Goal: Transaction & Acquisition: Purchase product/service

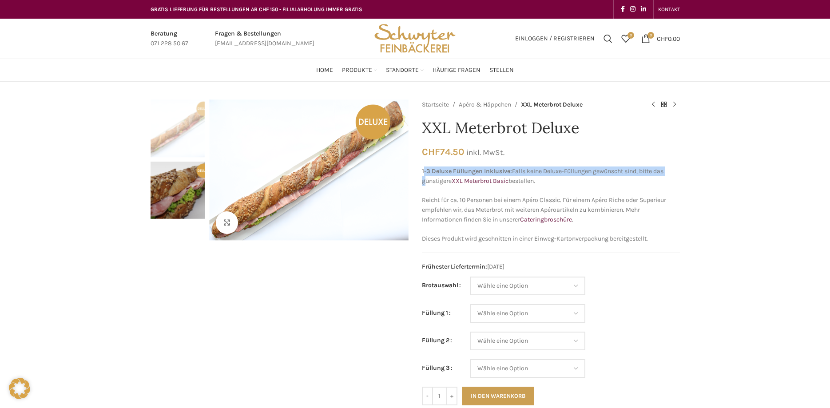
drag, startPoint x: 423, startPoint y: 170, endPoint x: 698, endPoint y: 176, distance: 275.0
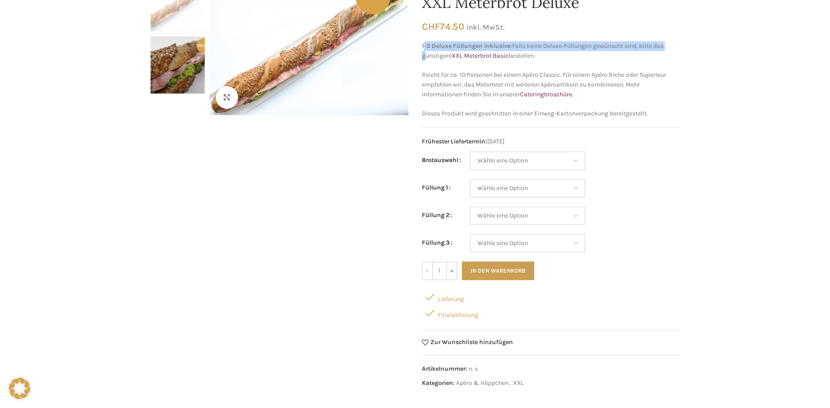
scroll to position [136, 0]
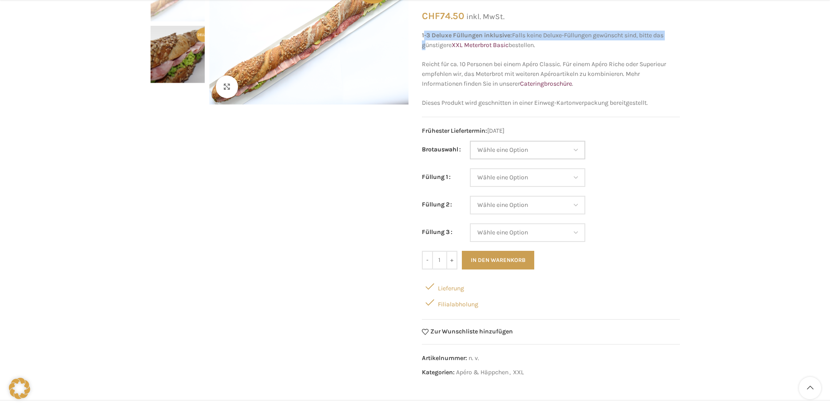
click at [470, 141] on select "Wähle eine Option Baguette Paillasse dunkel Paillasse knusper (Bild) Laugenbagu…" at bounding box center [527, 150] width 115 height 19
select select "Baguette"
click at [470, 168] on select "Wähle eine Option Lachs (Deluxe) Roastbeef (Deluxe) Rohschinken (Deluxe) Mostbr…" at bounding box center [527, 177] width 115 height 19
select select "Mostbröckli (Deluxe)"
select select "Baguette"
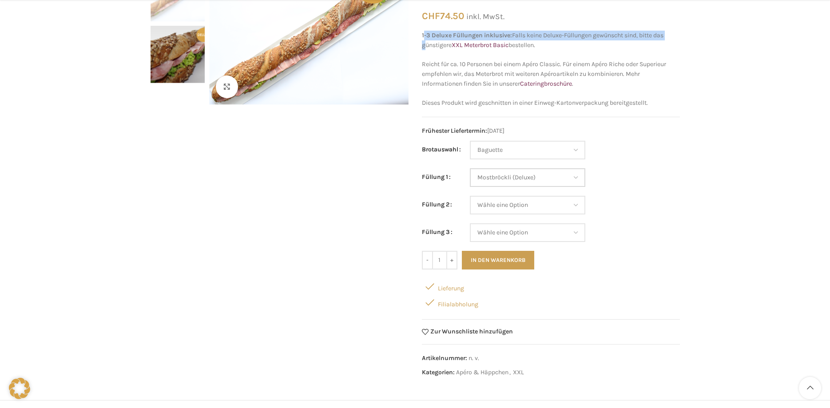
select select "Mostbröckli (Deluxe)"
click at [470, 196] on select "Wähle eine Option Lachs (Deluxe) Roastbeef (Deluxe) Rohschinken (Deluxe) Mostbr…" at bounding box center [527, 205] width 115 height 19
select select "Schinken"
select select "Baguette"
select select "Mostbröckli (Deluxe)"
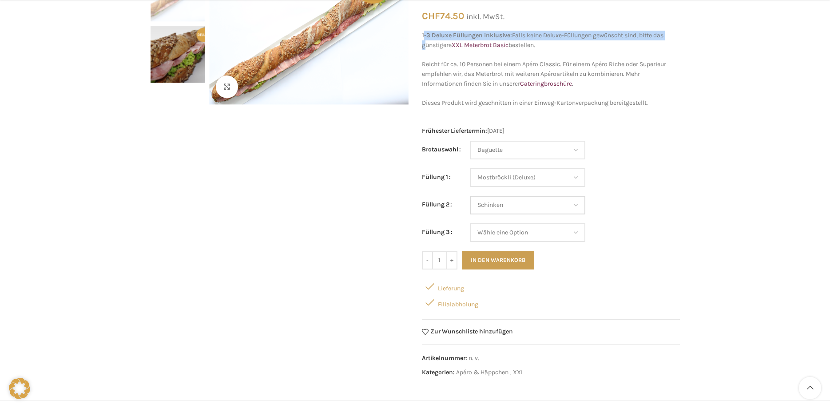
select select "Schinken"
click at [470, 223] on select "Wähle eine Option Lachs (Deluxe) Roastbeef (Deluxe) Rohschinken (Deluxe) Mostbr…" at bounding box center [527, 232] width 115 height 19
select select "Lachs (Deluxe)"
select select "Baguette"
select select "Mostbröckli (Deluxe)"
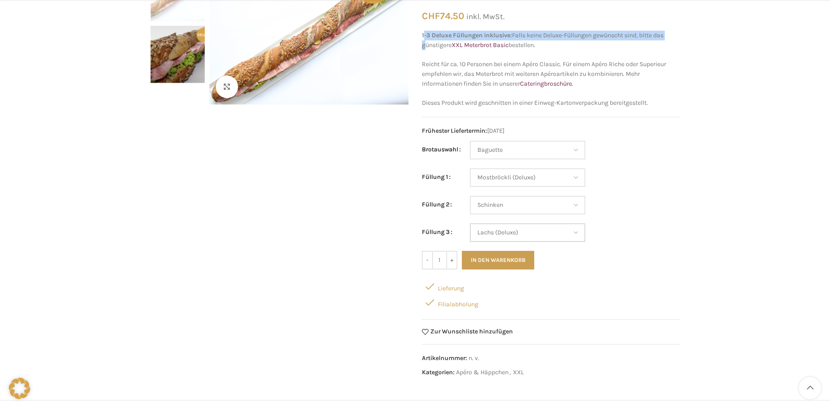
select select "Schinken"
select select "Lachs (Deluxe)"
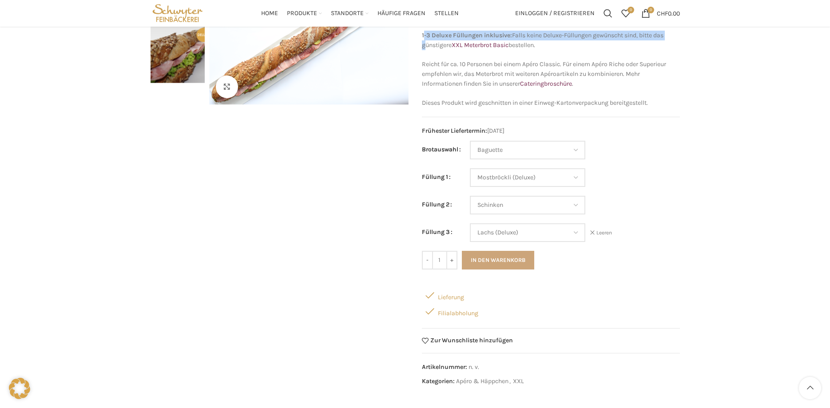
click at [516, 262] on button "In den Warenkorb" at bounding box center [498, 260] width 72 height 19
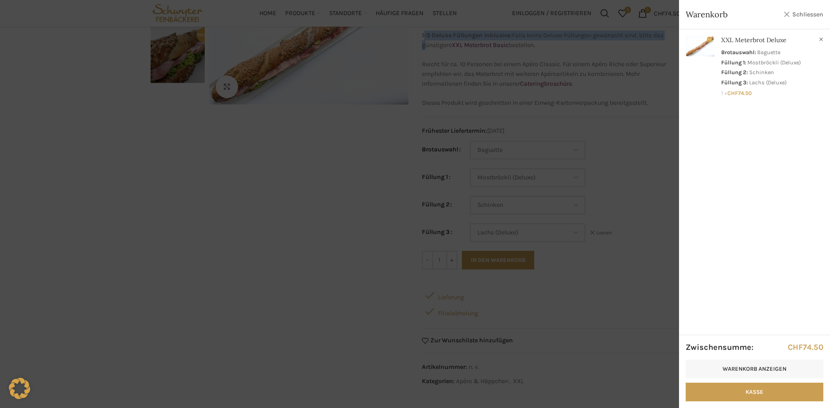
click at [796, 14] on link "Schliessen" at bounding box center [803, 14] width 40 height 11
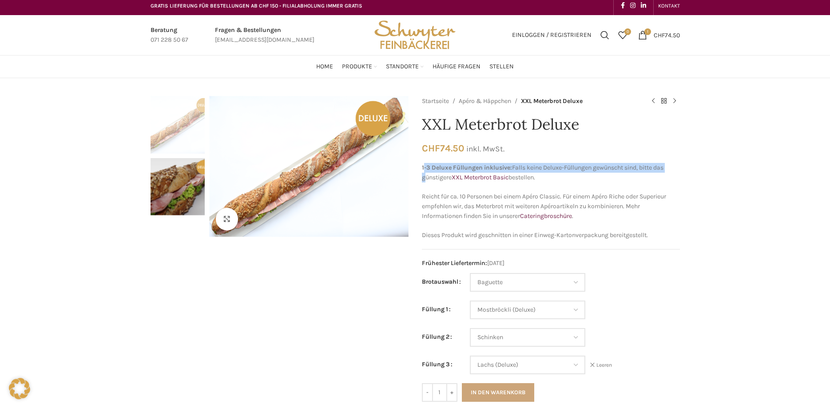
scroll to position [0, 0]
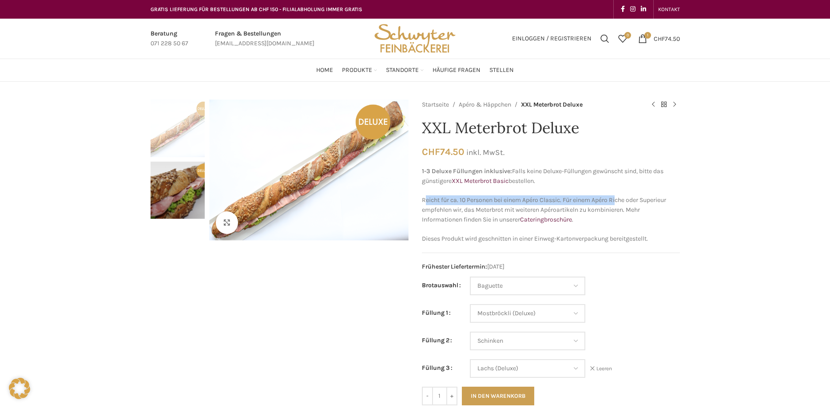
drag, startPoint x: 424, startPoint y: 196, endPoint x: 619, endPoint y: 199, distance: 195.4
click at [619, 199] on p "Reicht für ca. 10 Personen bei einem Apéro Classic. Für einem Apéro Riche oder …" at bounding box center [551, 210] width 258 height 30
click at [623, 210] on p "Reicht für ca. 10 Personen bei einem Apéro Classic. Für einem Apéro Riche oder …" at bounding box center [551, 210] width 258 height 30
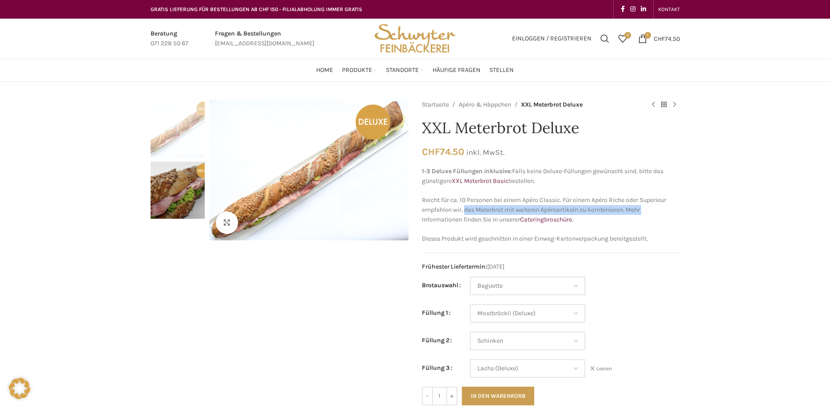
drag, startPoint x: 467, startPoint y: 212, endPoint x: 664, endPoint y: 210, distance: 197.6
click at [664, 210] on p "Reicht für ca. 10 Personen bei einem Apéro Classic. Für einem Apéro Riche oder …" at bounding box center [551, 210] width 258 height 30
